Goal: Information Seeking & Learning: Learn about a topic

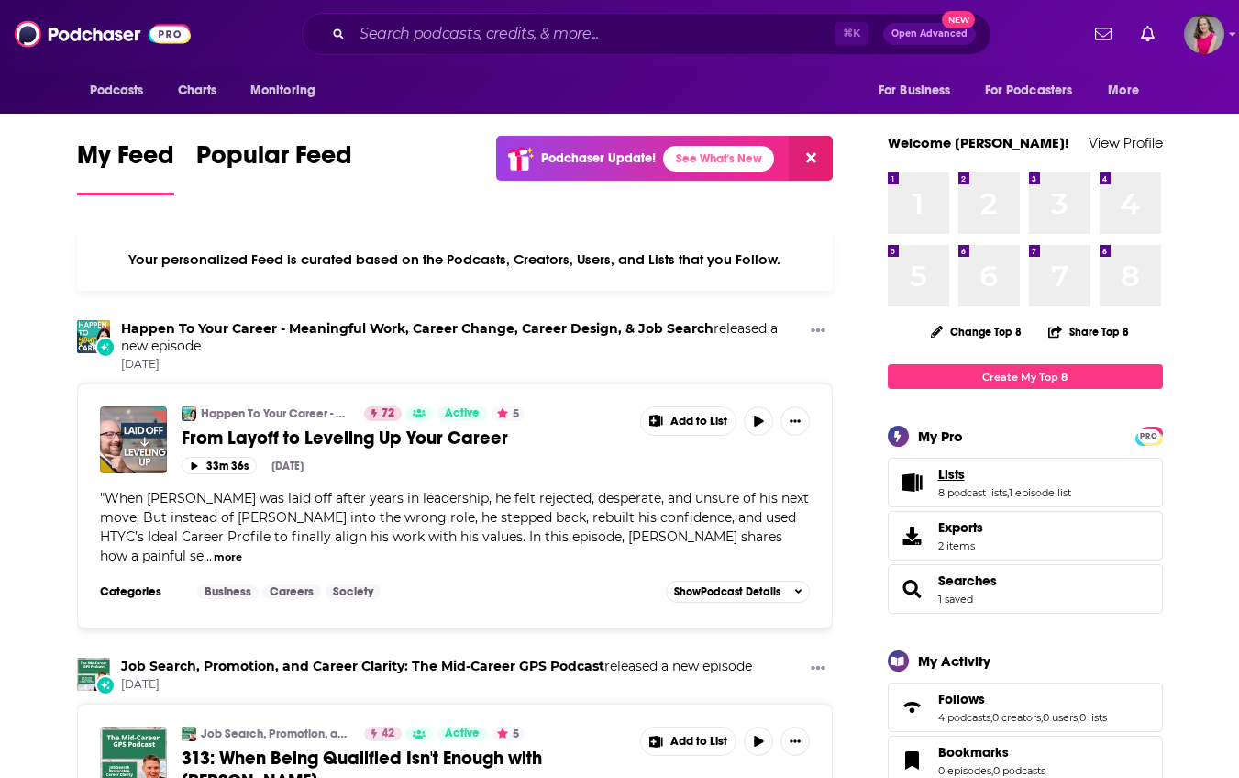
click at [1001, 482] on link "Lists" at bounding box center [1004, 474] width 133 height 17
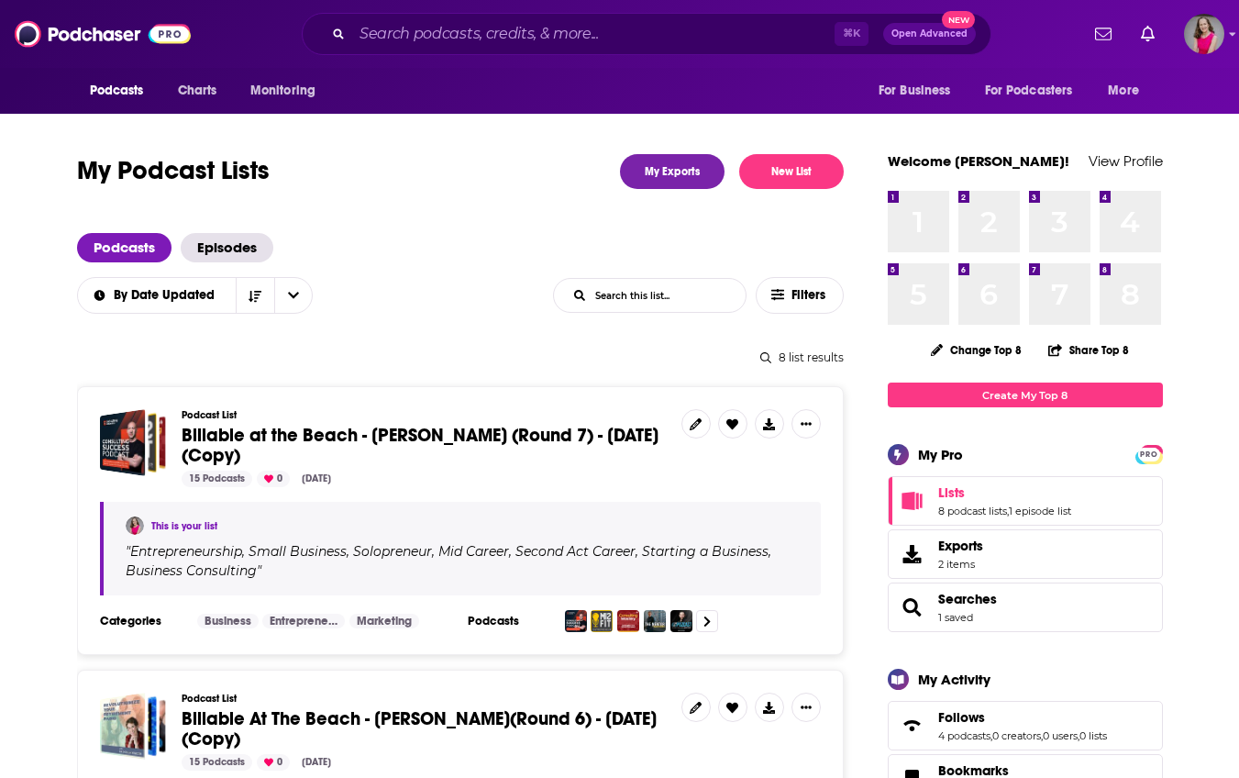
click at [195, 528] on link "This is your list" at bounding box center [184, 526] width 66 height 12
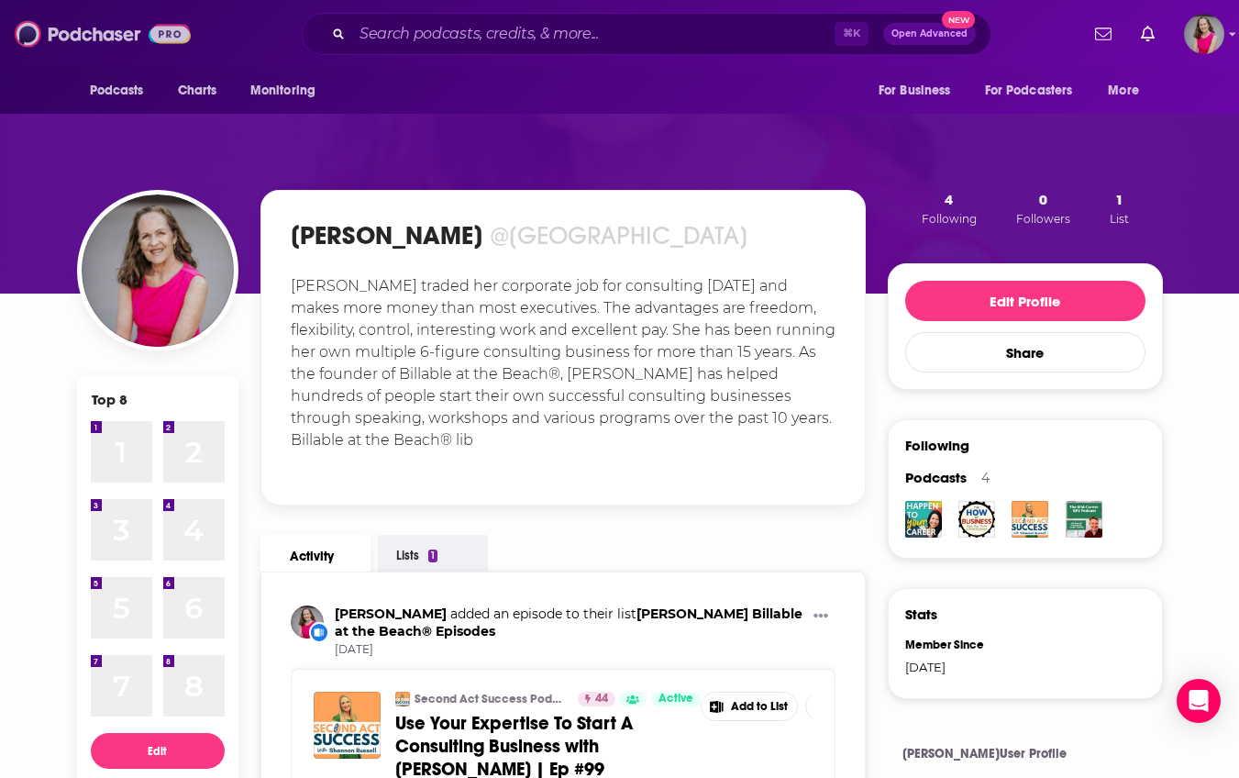
click at [101, 42] on img at bounding box center [103, 34] width 176 height 35
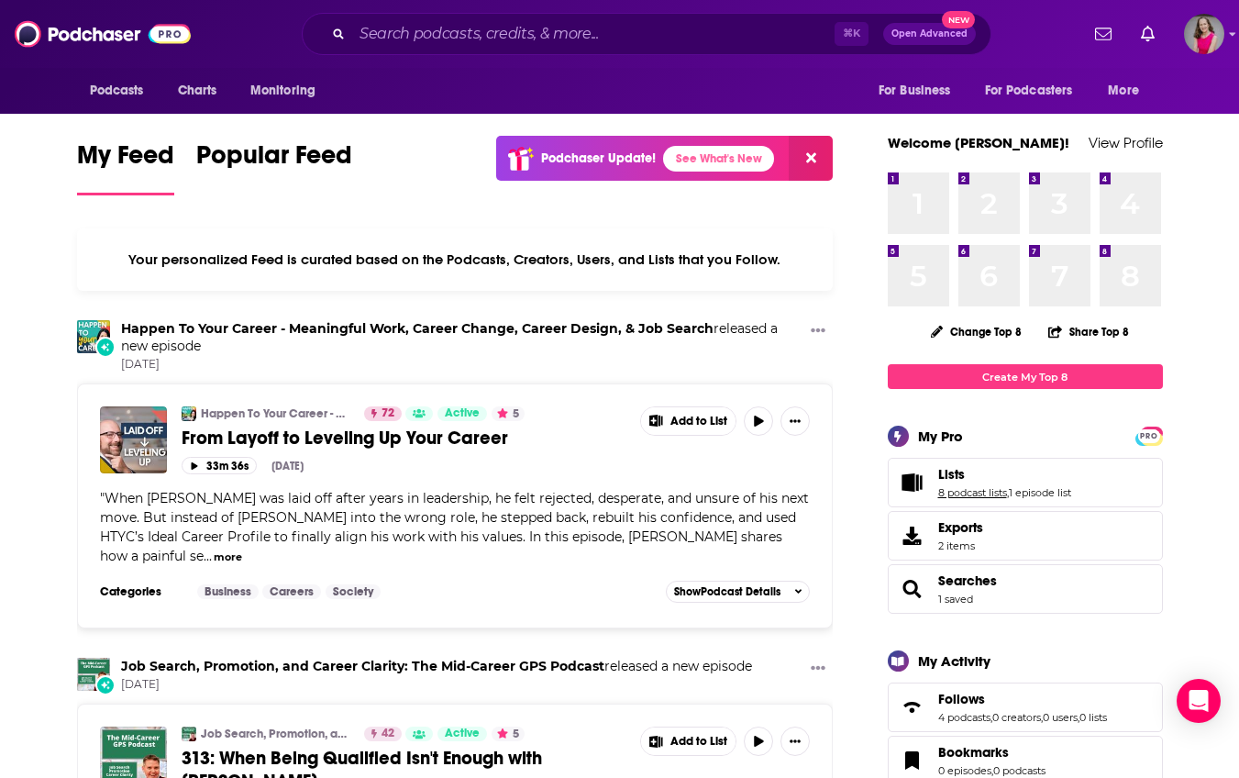
click at [965, 493] on link "8 podcast lists" at bounding box center [972, 492] width 69 height 13
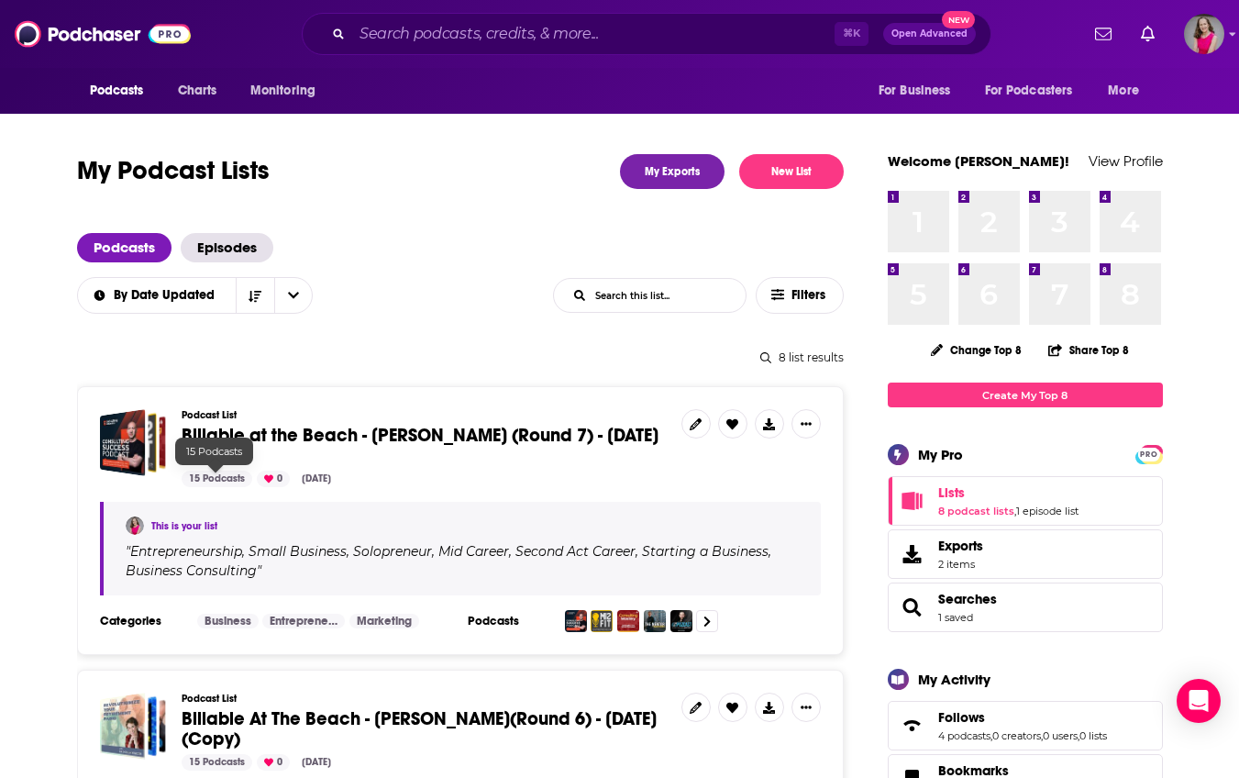
click at [231, 475] on div "15 Podcasts" at bounding box center [217, 479] width 71 height 17
click at [224, 448] on span "Billable at the Beach - [PERSON_NAME] (Round 7) - [DATE] (Copy)" at bounding box center [420, 445] width 477 height 43
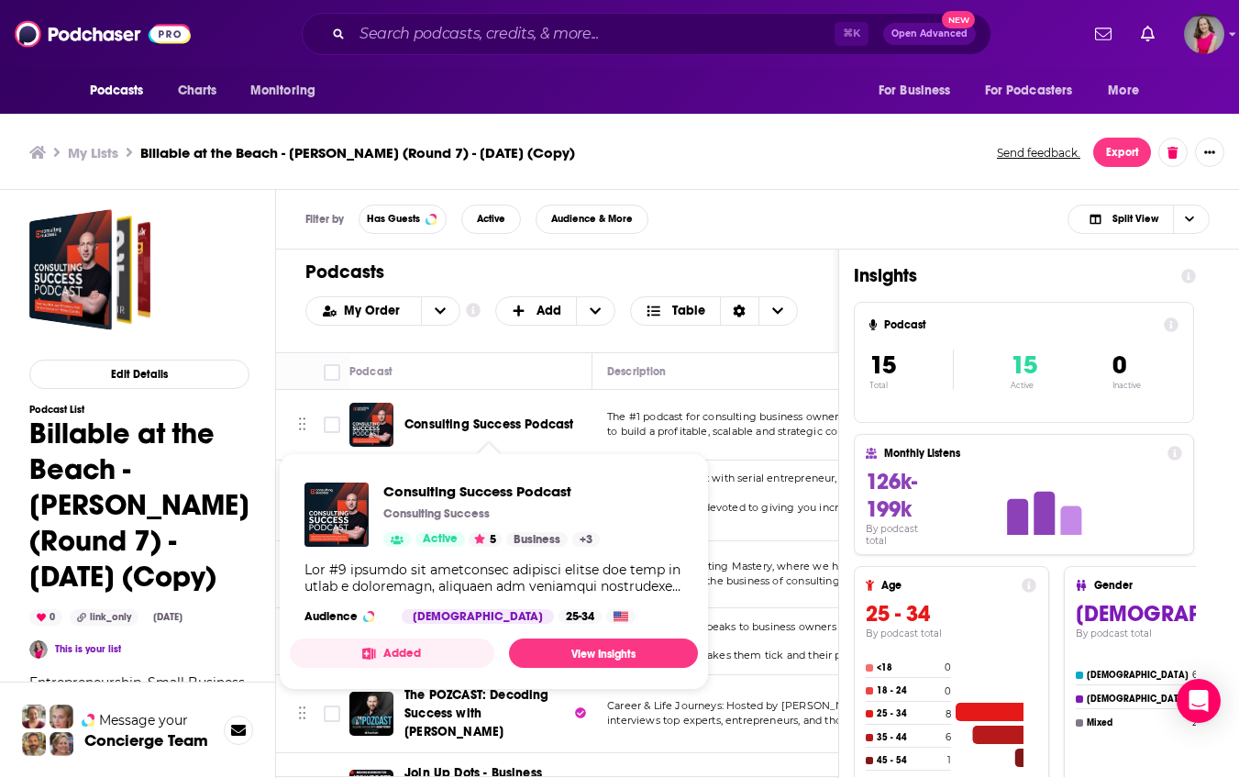
click at [502, 428] on span "Consulting Success Podcast" at bounding box center [488, 424] width 169 height 16
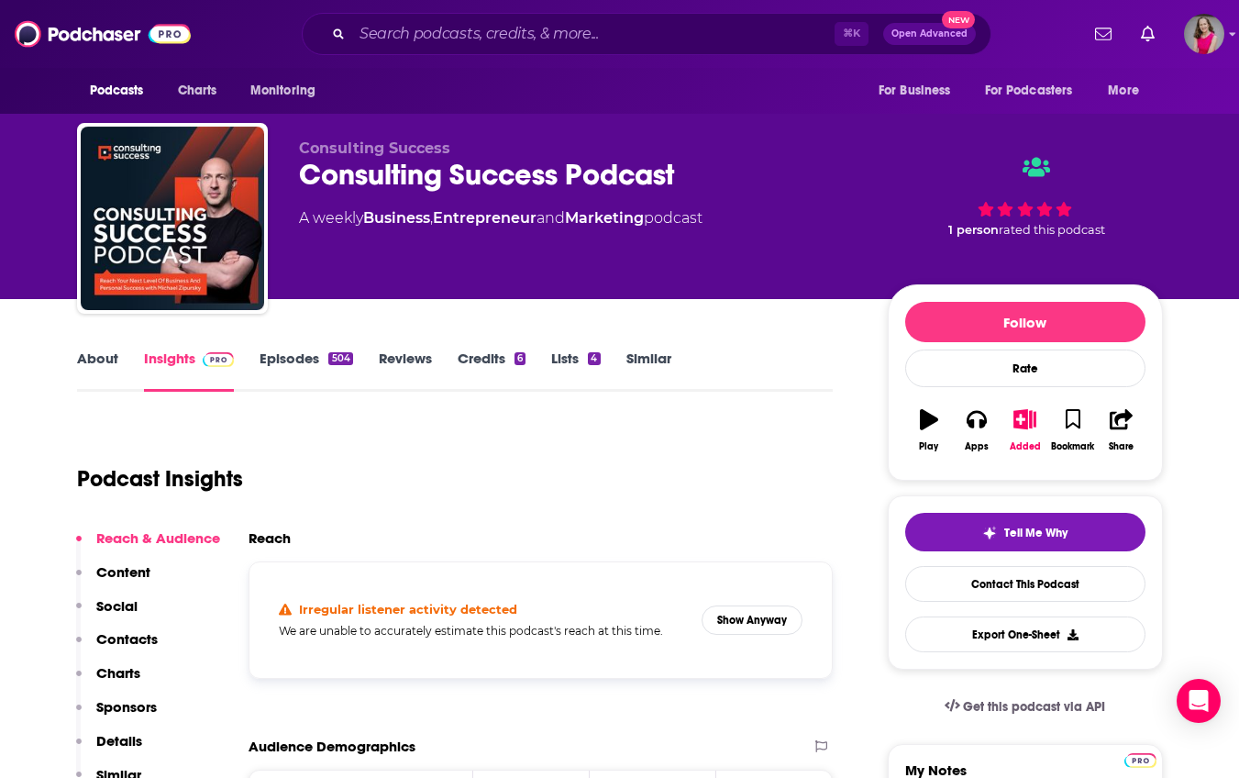
click at [101, 359] on link "About" at bounding box center [97, 370] width 41 height 42
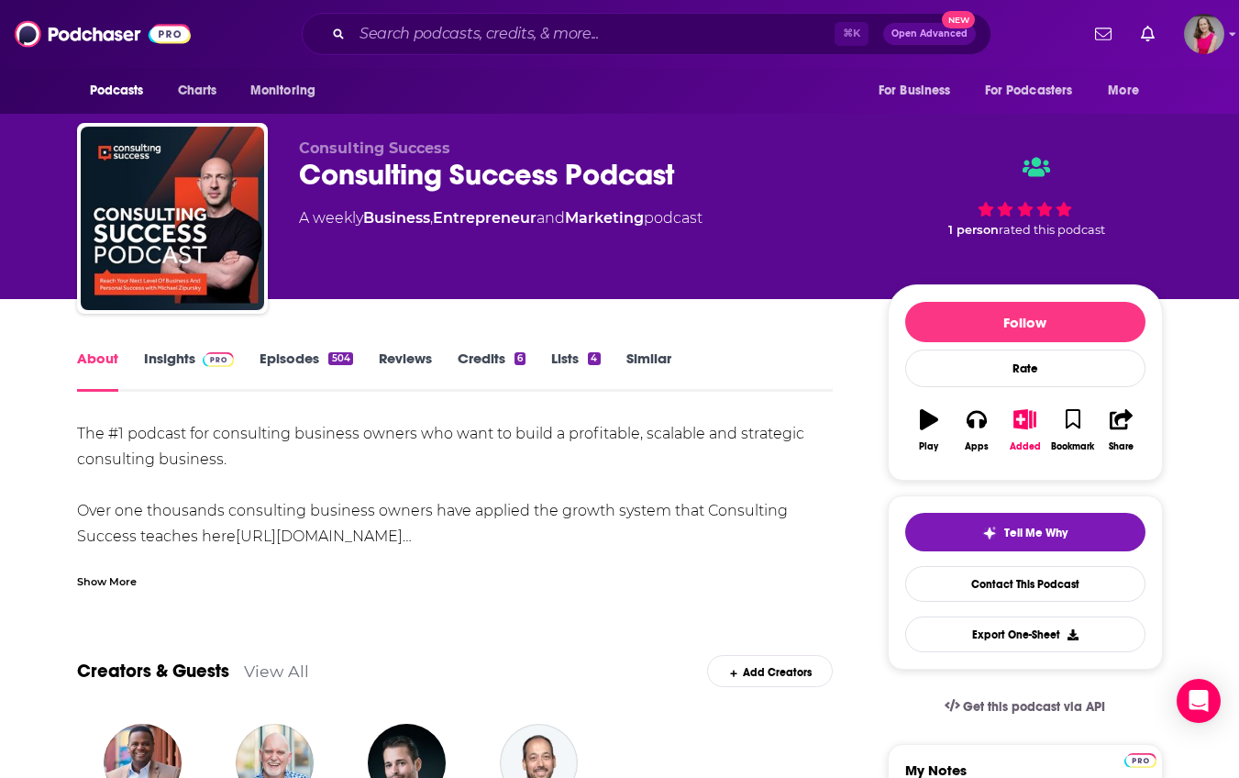
click at [112, 580] on div "Show More" at bounding box center [107, 579] width 60 height 17
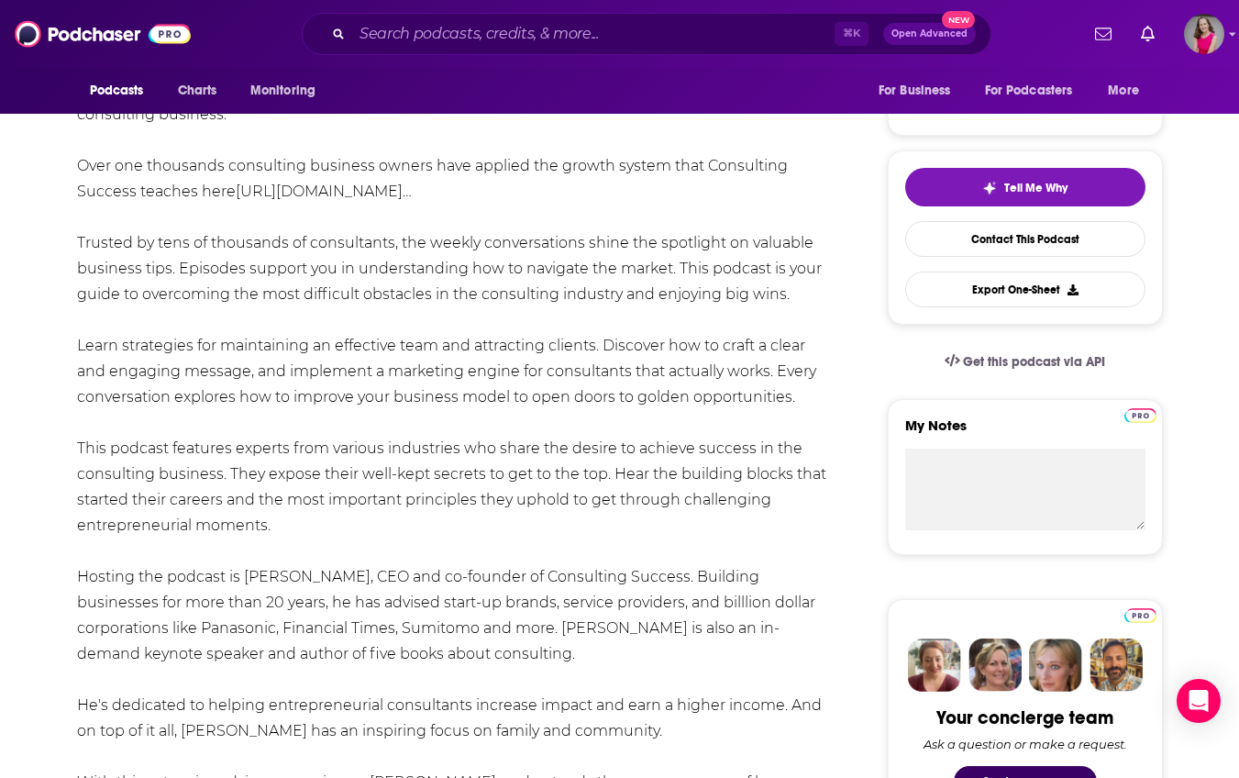
scroll to position [349, 0]
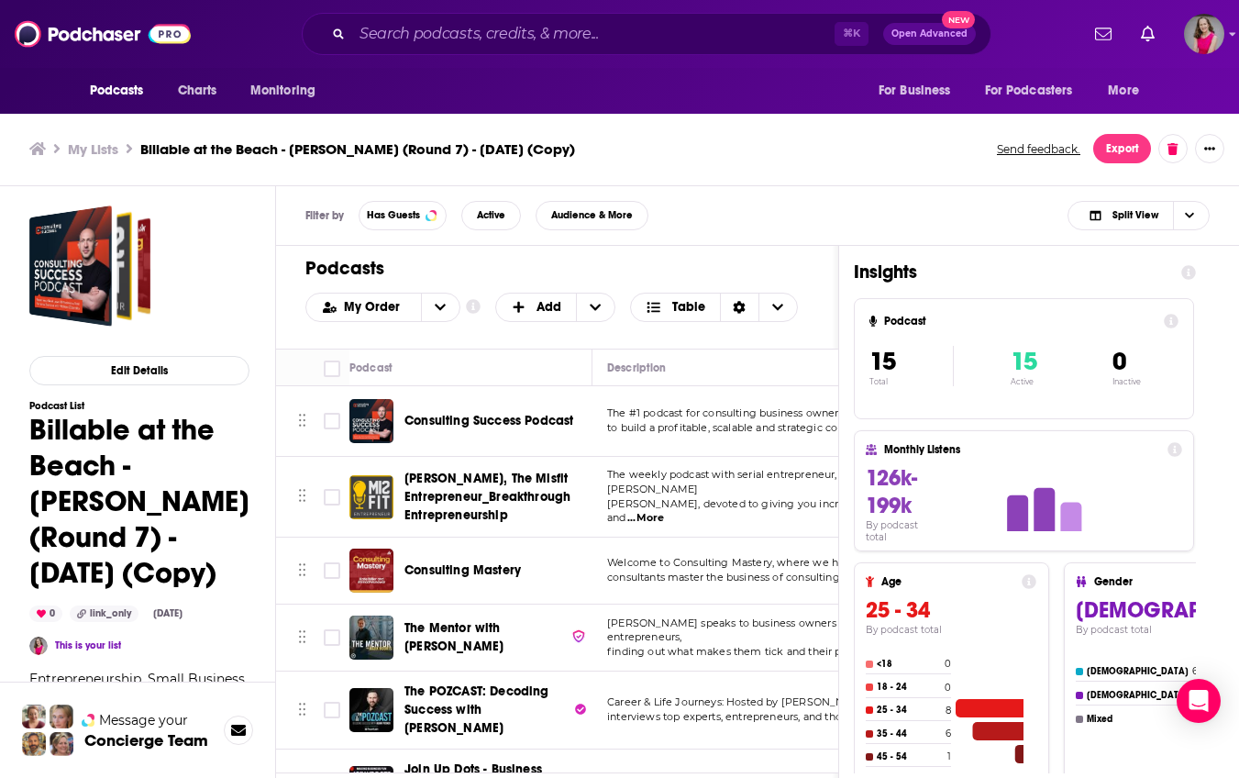
scroll to position [6, 0]
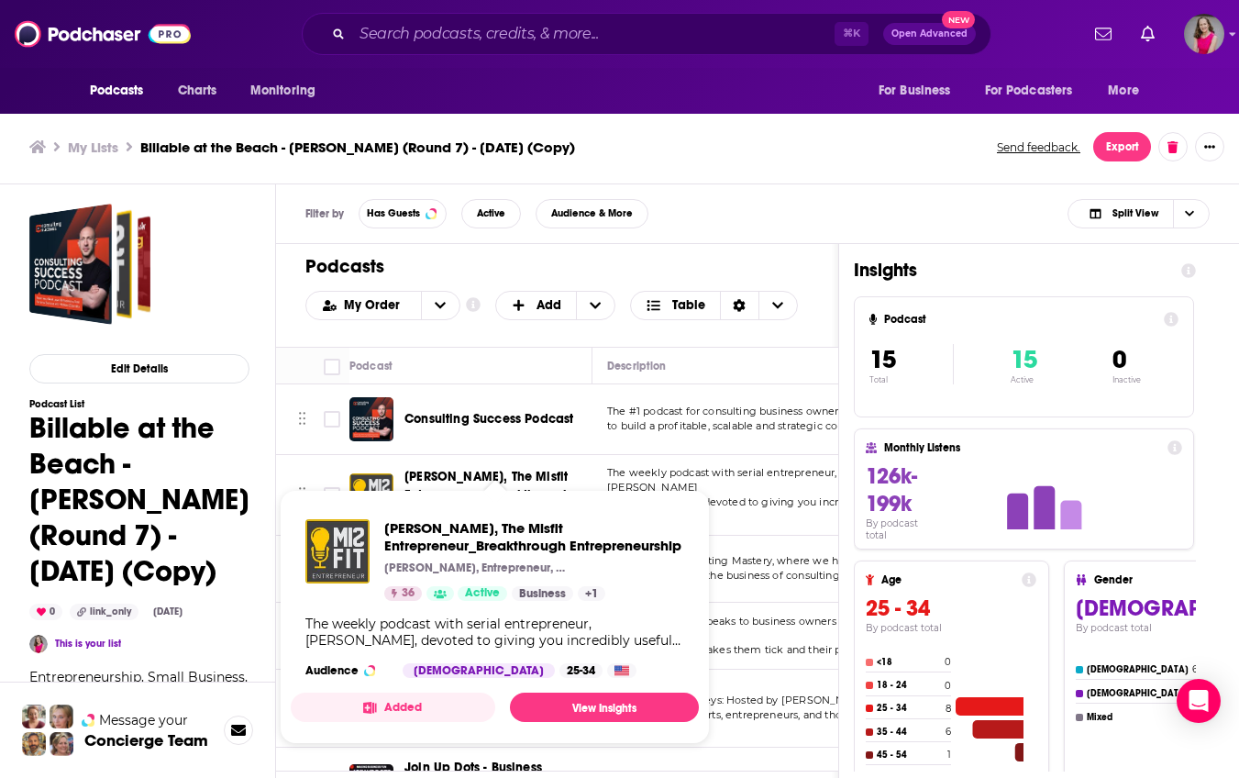
click at [519, 470] on span "[PERSON_NAME], The Misfit Entrepreneur_Breakthrough Entrepreneurship" at bounding box center [487, 495] width 166 height 52
